Goal: Navigation & Orientation: Find specific page/section

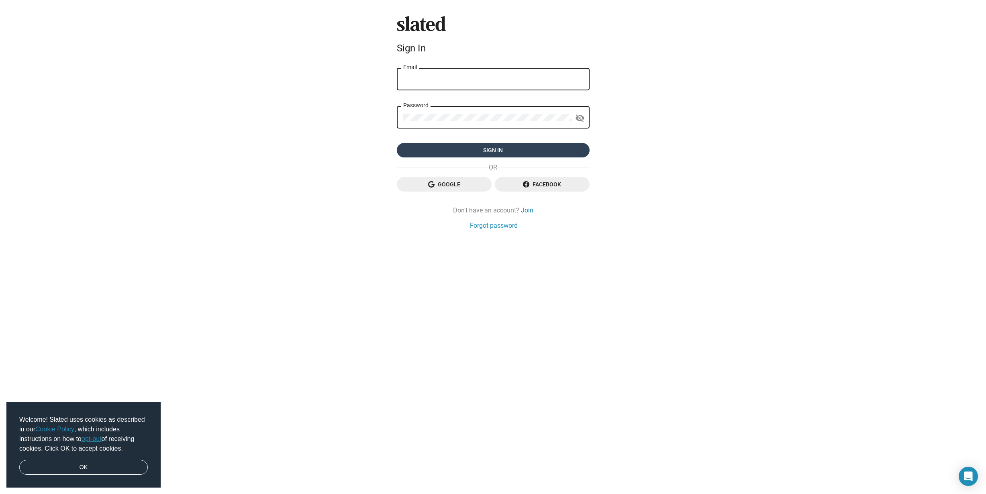
type input "fotoboutik@yahoo.com"
click at [489, 150] on span "Sign in" at bounding box center [493, 150] width 180 height 14
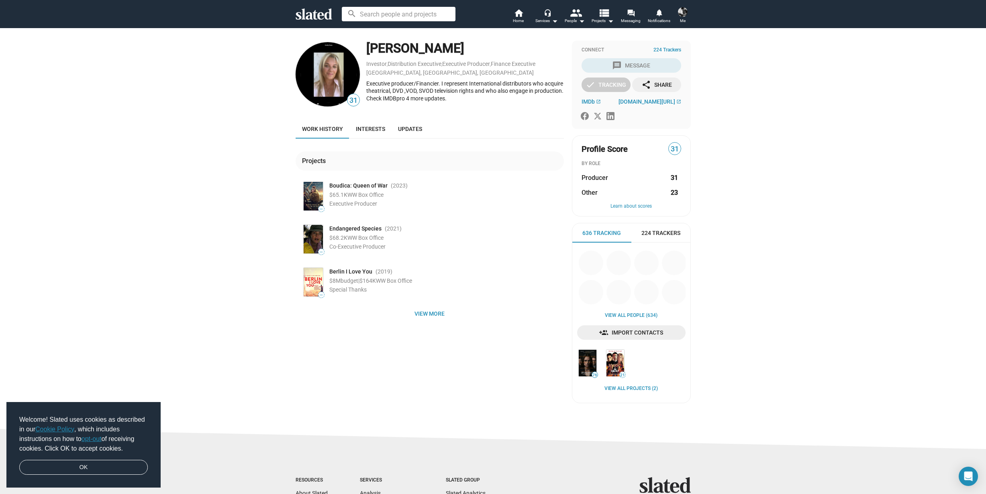
click at [93, 440] on link "opt-out" at bounding box center [92, 438] width 20 height 7
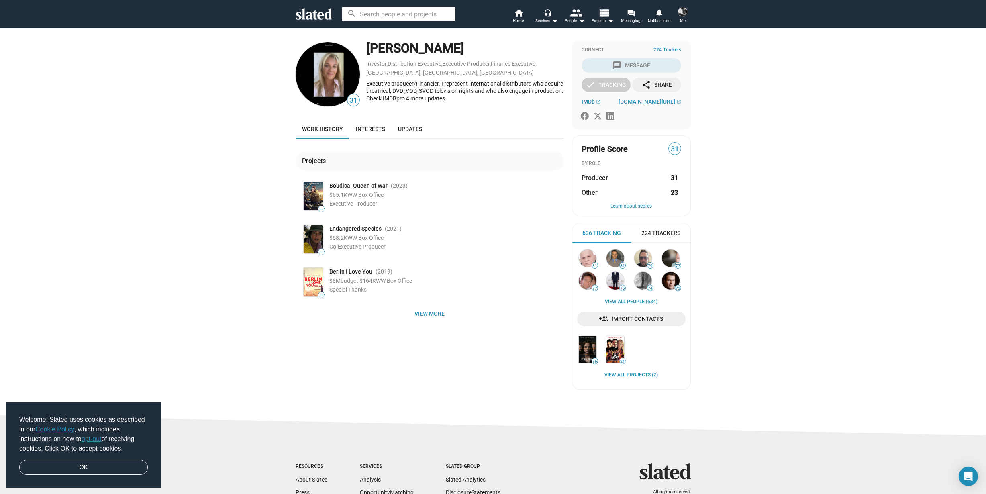
click at [308, 198] on img at bounding box center [313, 196] width 19 height 29
drag, startPoint x: 384, startPoint y: 187, endPoint x: 319, endPoint y: 186, distance: 64.7
click at [319, 186] on div "— Boudica: Queen of War (2023 ) $65.1K WW Box Office Executive Producer" at bounding box center [433, 196] width 262 height 32
click at [448, 199] on div "Boudica: Queen of War (2023 ) $65.1K WW Box Office Executive Producer" at bounding box center [446, 193] width 235 height 27
click at [683, 11] on img at bounding box center [683, 12] width 10 height 10
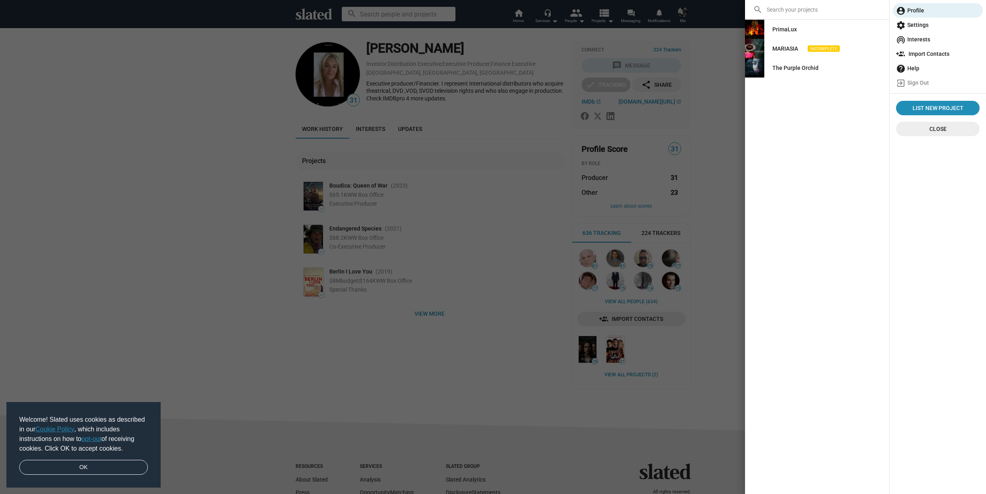
click at [782, 30] on div "PrimaLux" at bounding box center [784, 29] width 24 height 14
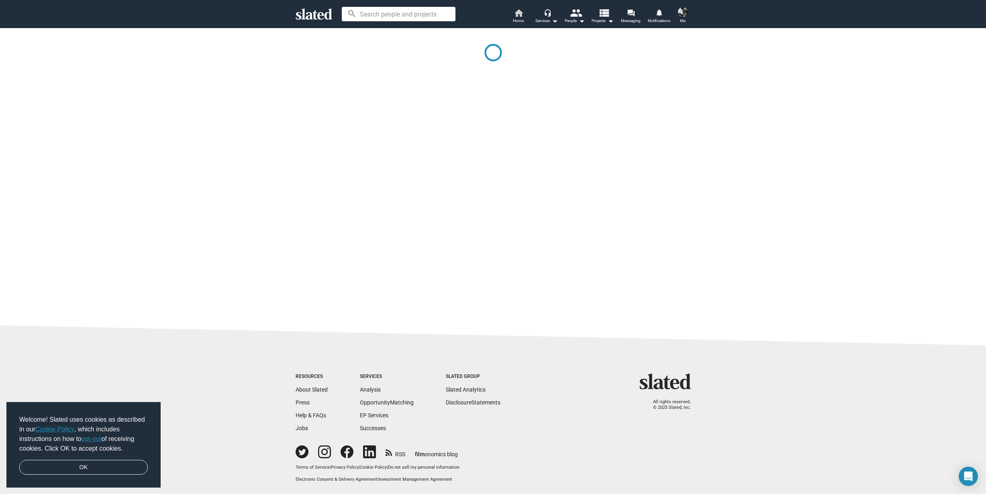
click at [515, 18] on span "Home" at bounding box center [518, 21] width 11 height 10
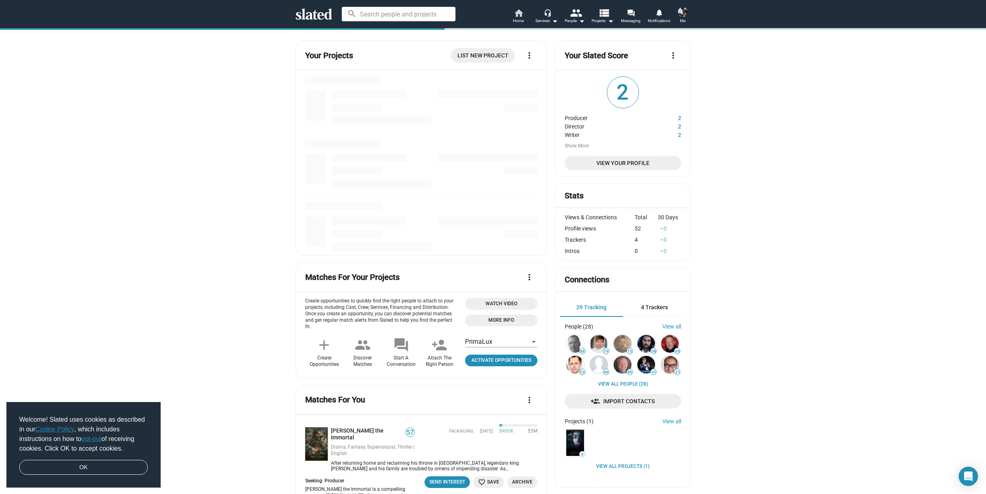
click at [515, 18] on span "Home" at bounding box center [518, 21] width 11 height 10
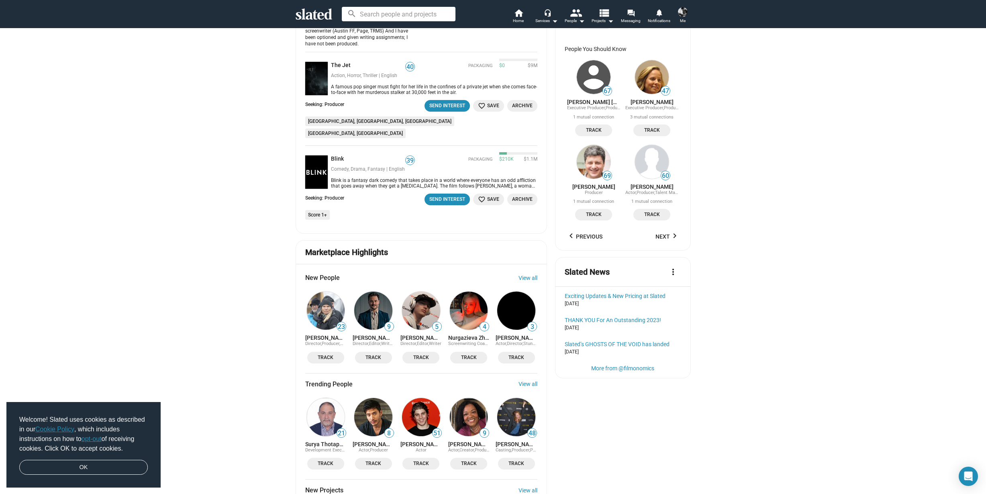
scroll to position [731, 0]
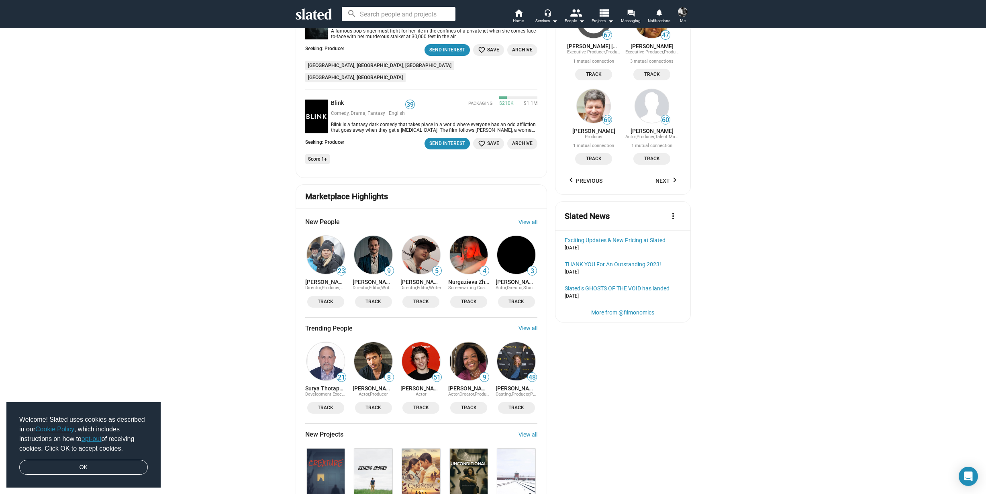
click at [682, 14] on img at bounding box center [683, 12] width 10 height 10
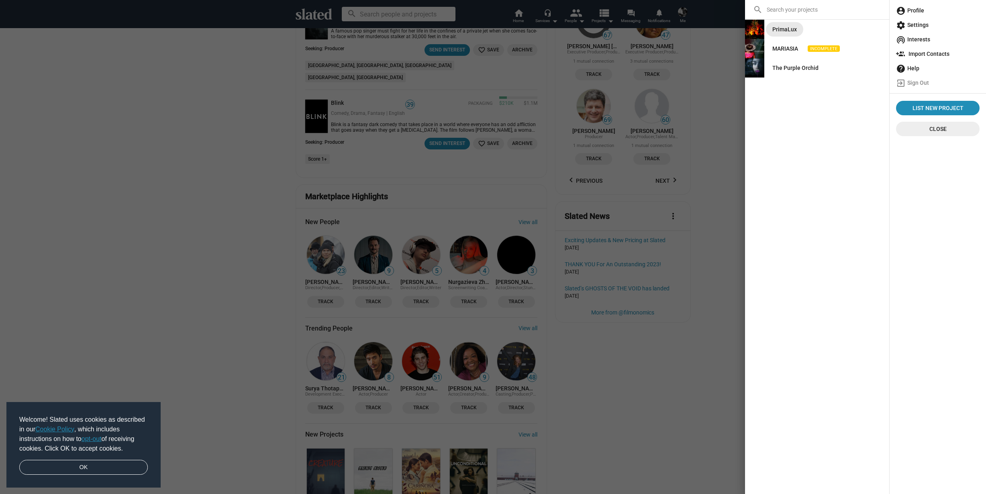
click at [788, 34] on div "PrimaLux" at bounding box center [784, 29] width 24 height 14
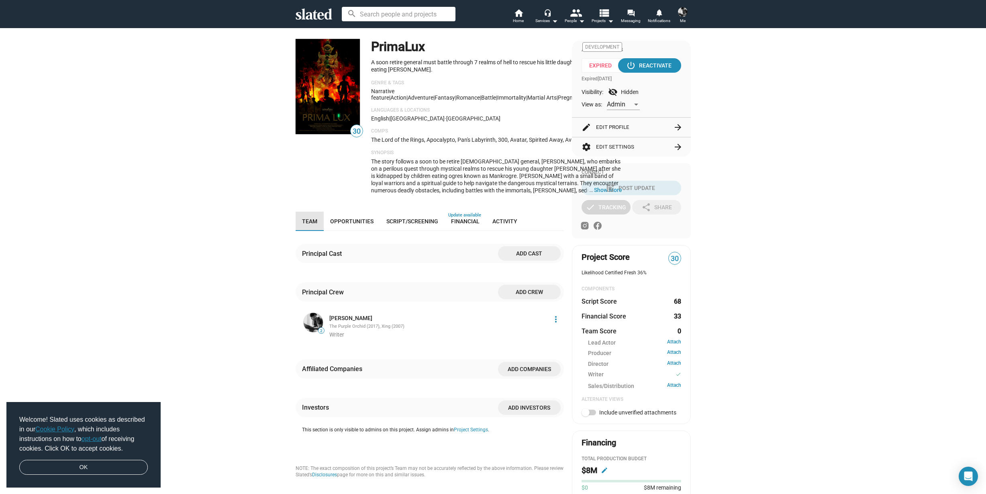
click at [309, 224] on span "Team" at bounding box center [309, 221] width 15 height 6
click at [687, 10] on img at bounding box center [683, 12] width 10 height 10
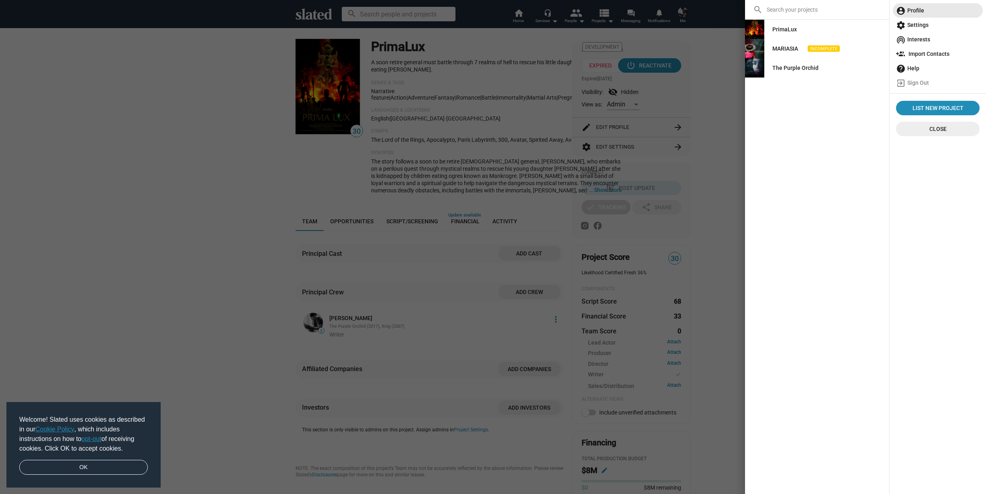
click at [922, 12] on span "account_circle Profile" at bounding box center [938, 10] width 84 height 14
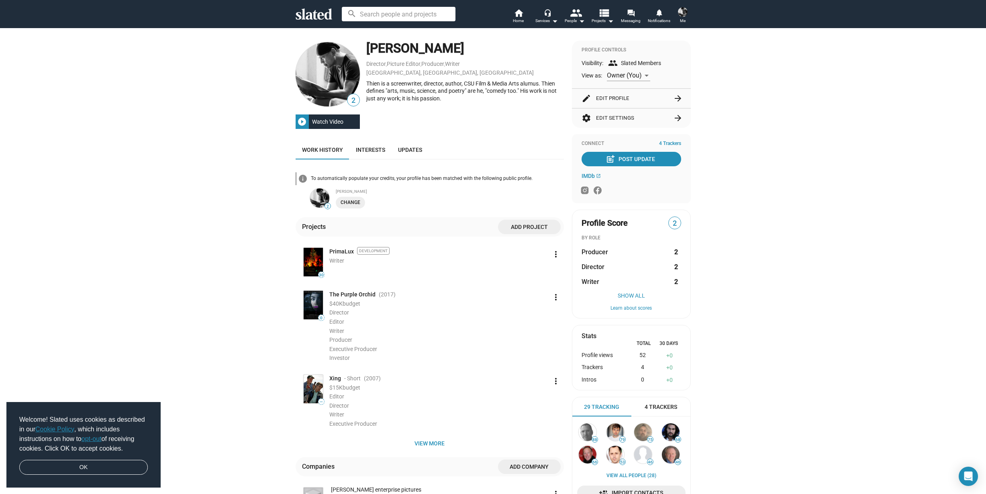
click at [685, 16] on span "Me" at bounding box center [683, 21] width 6 height 10
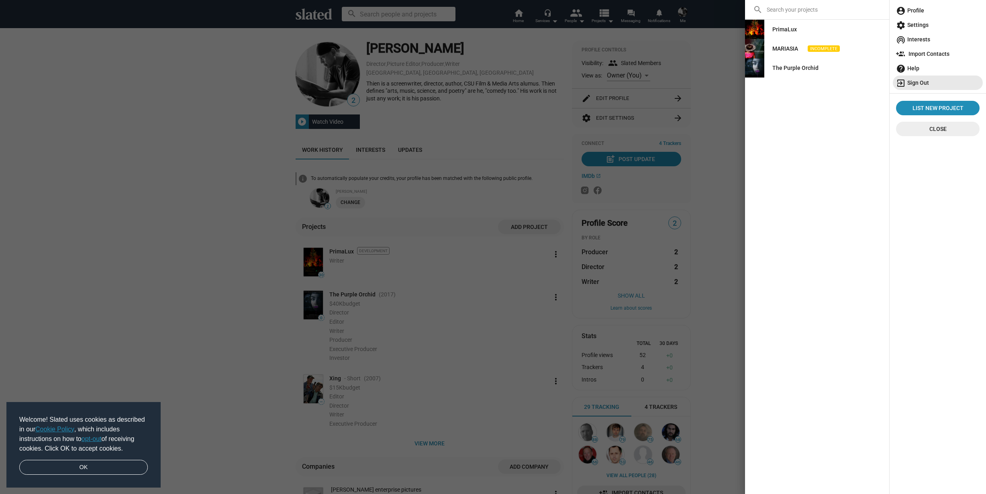
click at [918, 83] on span "exit_to_app Sign Out" at bounding box center [938, 83] width 84 height 14
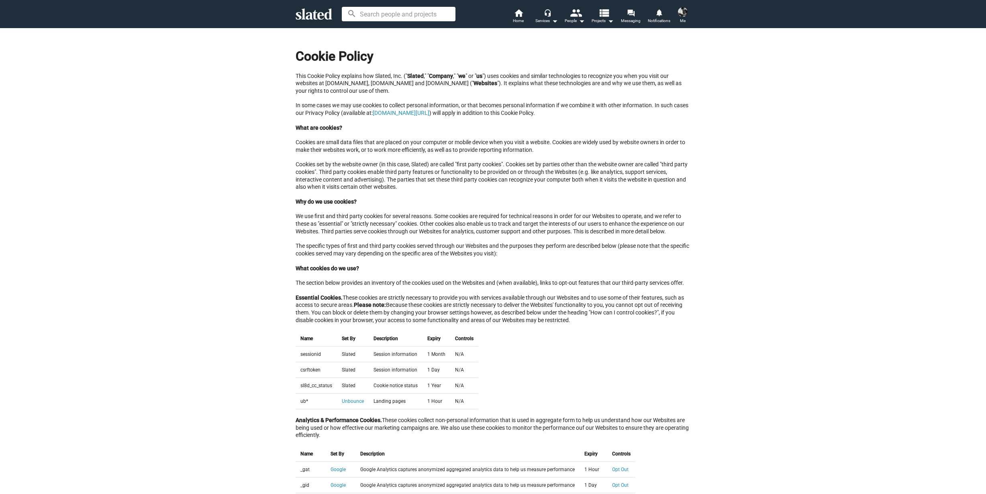
scroll to position [237, 0]
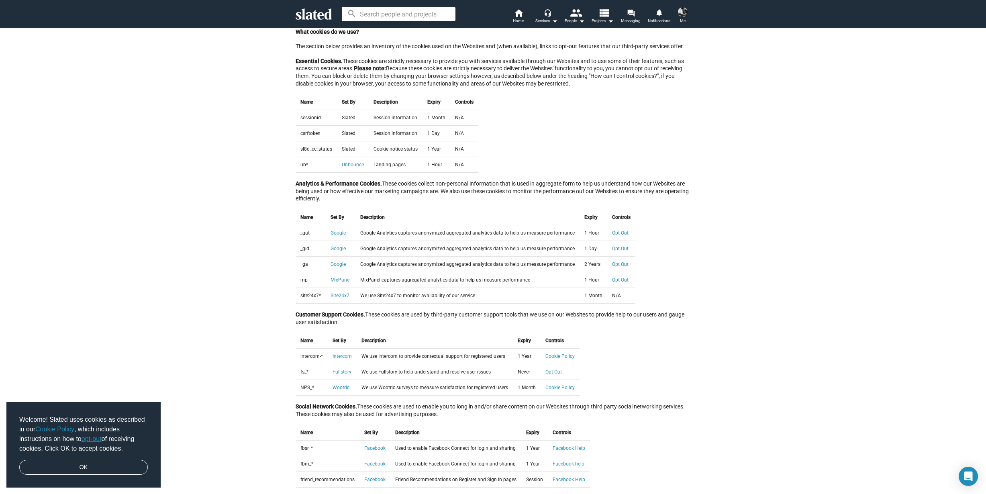
click at [636, 351] on div "Name Set By Description Expiry Controls intercom-* Intercom We use Intercom to …" at bounding box center [493, 364] width 395 height 63
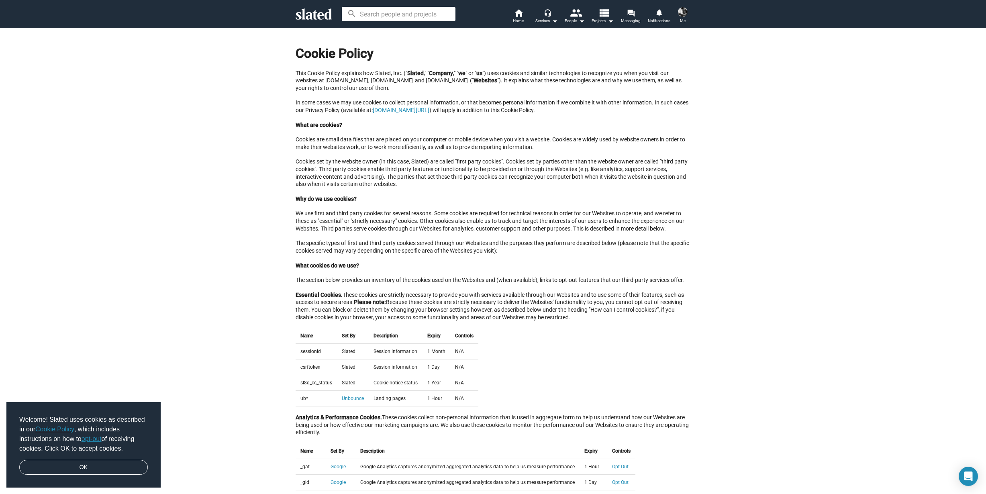
scroll to position [0, 0]
